Goal: Information Seeking & Learning: Stay updated

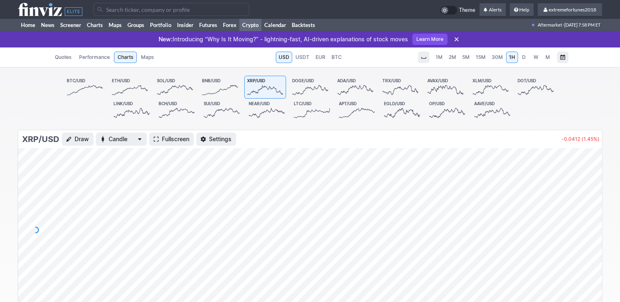
click at [84, 84] on link "BTC/USD" at bounding box center [85, 87] width 42 height 23
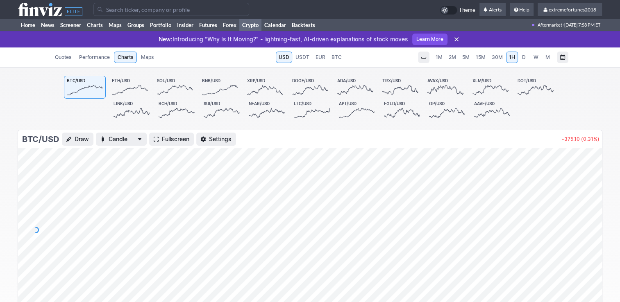
click at [251, 83] on link "XRP/USD" at bounding box center [265, 87] width 42 height 23
